Goal: Find specific page/section: Find specific page/section

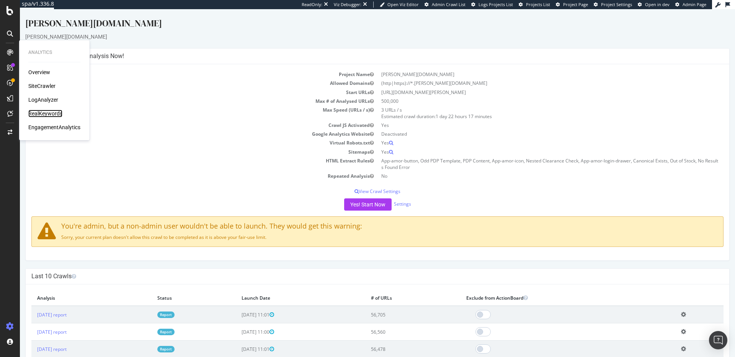
click at [58, 112] on div "RealKeywords" at bounding box center [45, 114] width 34 height 8
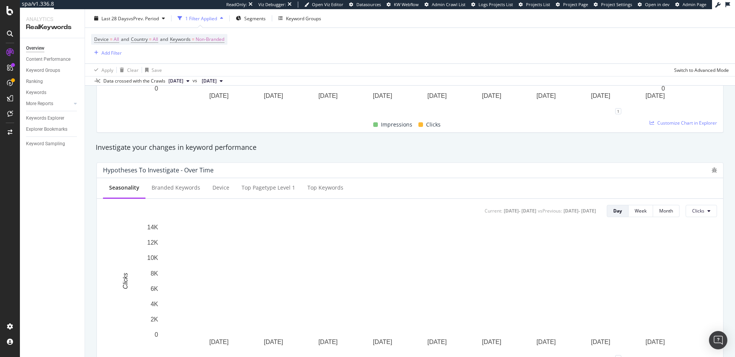
scroll to position [218, 0]
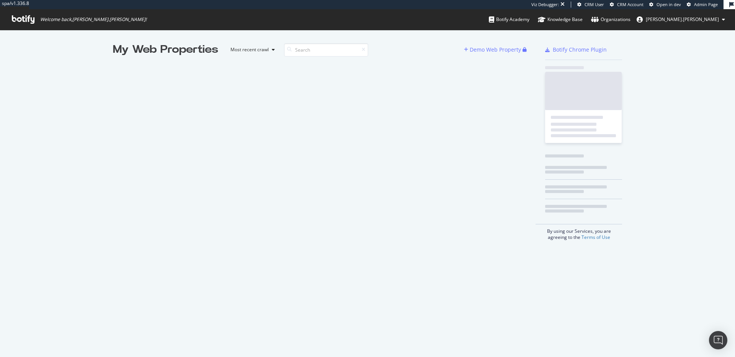
scroll to position [357, 735]
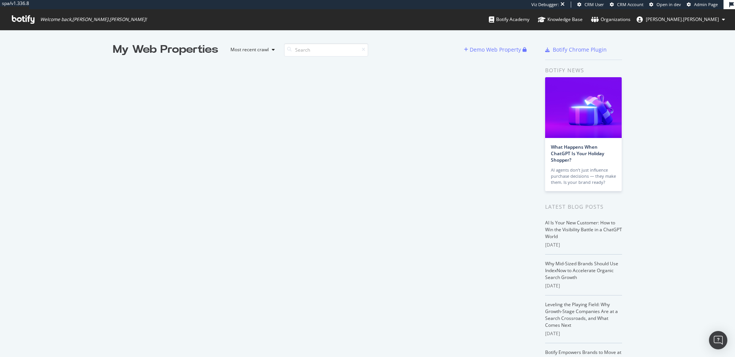
click at [318, 171] on div "My Web Properties Most recent crawl Demo Web Property" at bounding box center [324, 220] width 423 height 357
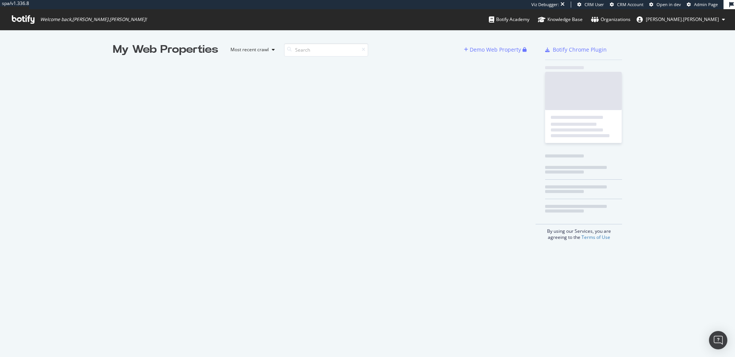
scroll to position [357, 735]
